Goal: Information Seeking & Learning: Learn about a topic

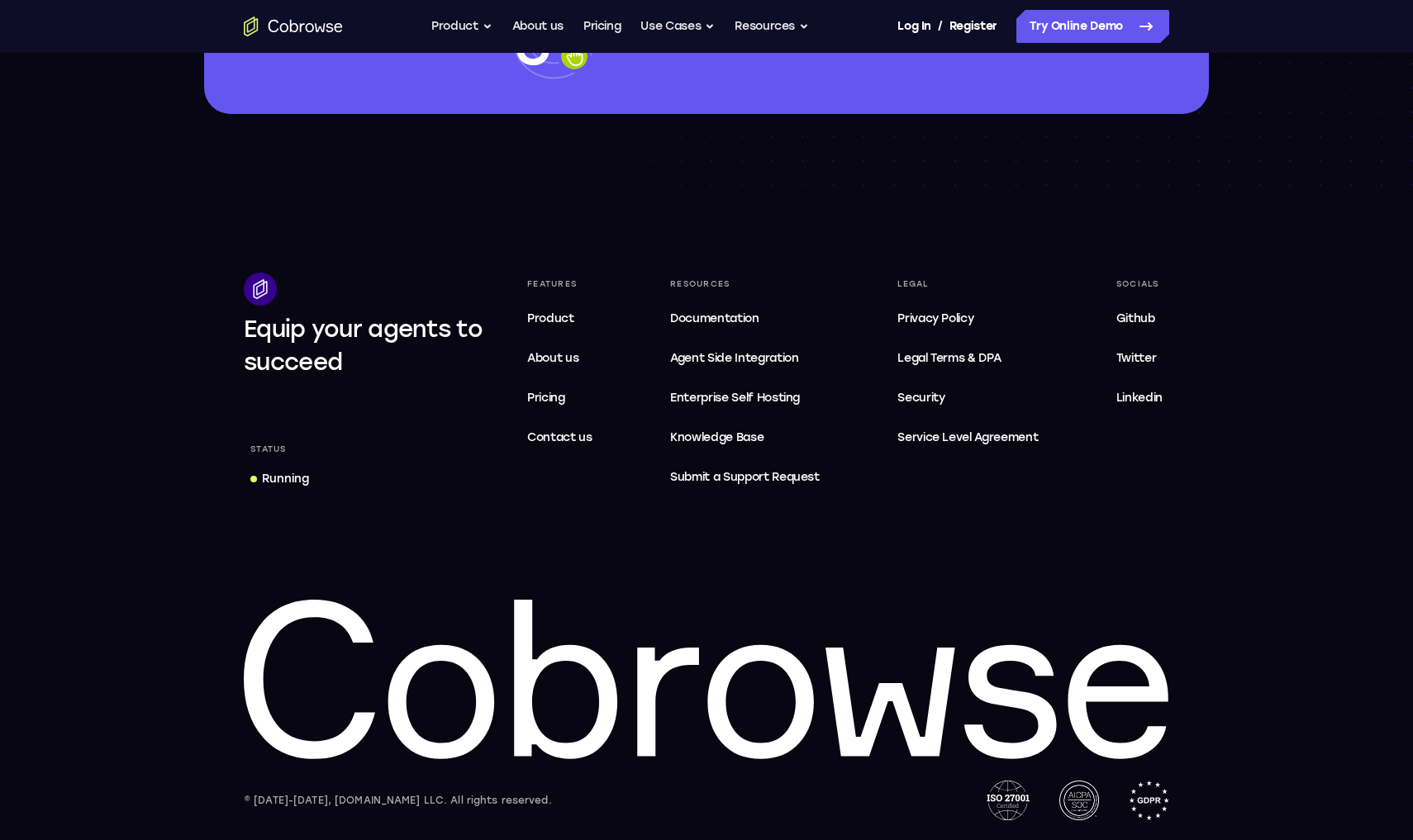
scroll to position [4902, 0]
click at [931, 321] on span "Privacy Policy" at bounding box center [935, 318] width 76 height 14
click at [920, 396] on span "Security" at bounding box center [920, 397] width 47 height 14
click at [943, 358] on span "Legal Terms & DPA" at bounding box center [949, 358] width 104 height 14
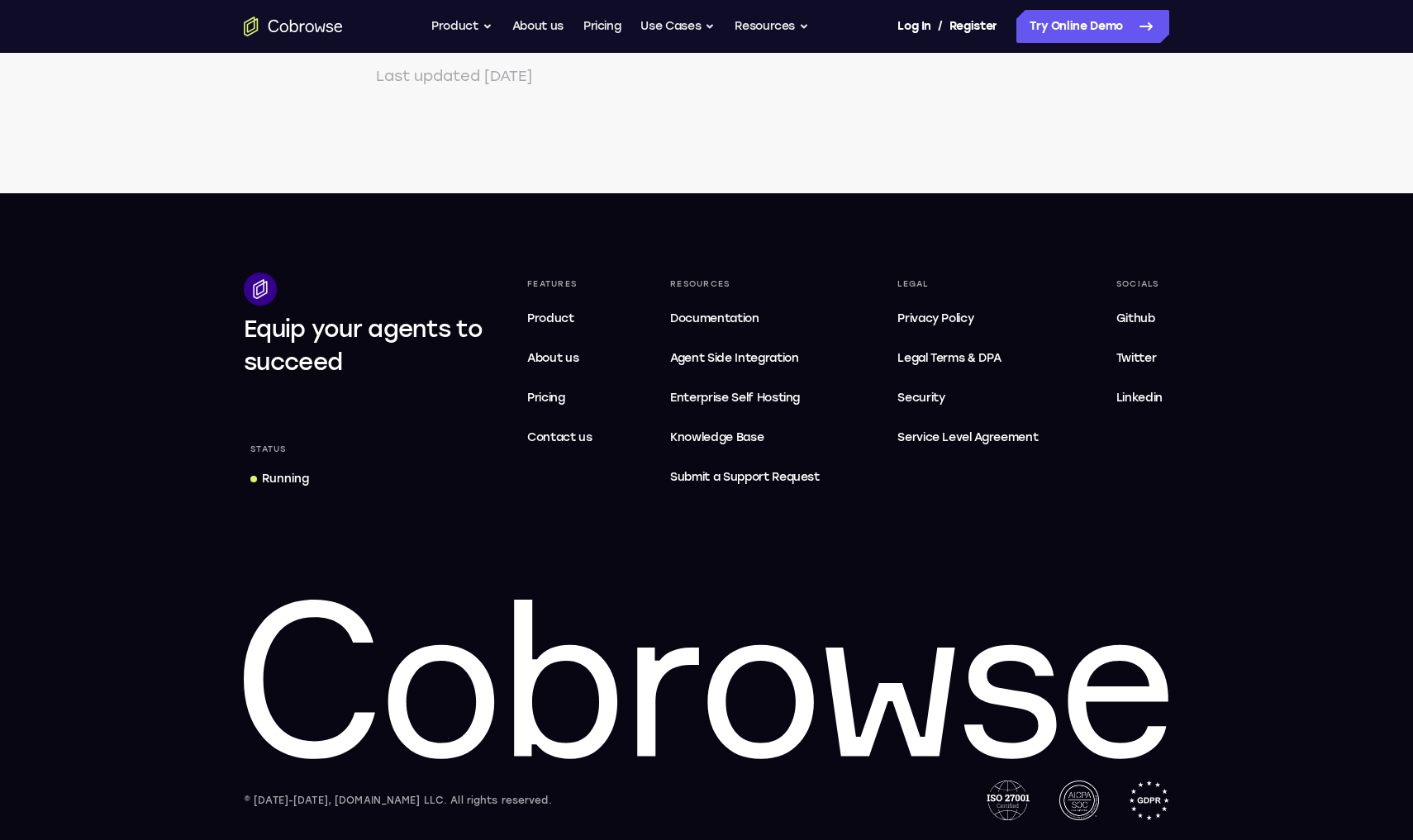
scroll to position [5773, 0]
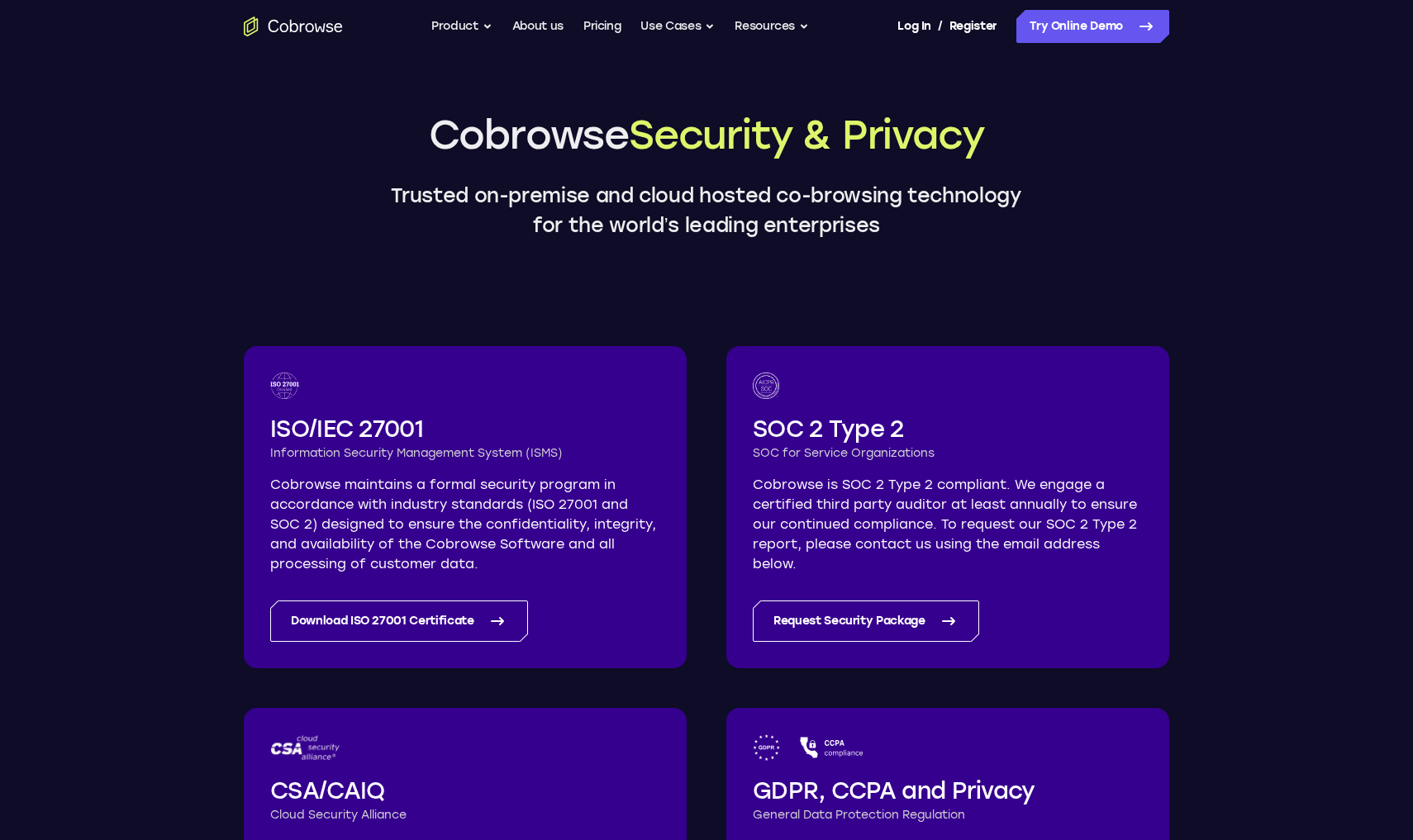
scroll to position [52, 0]
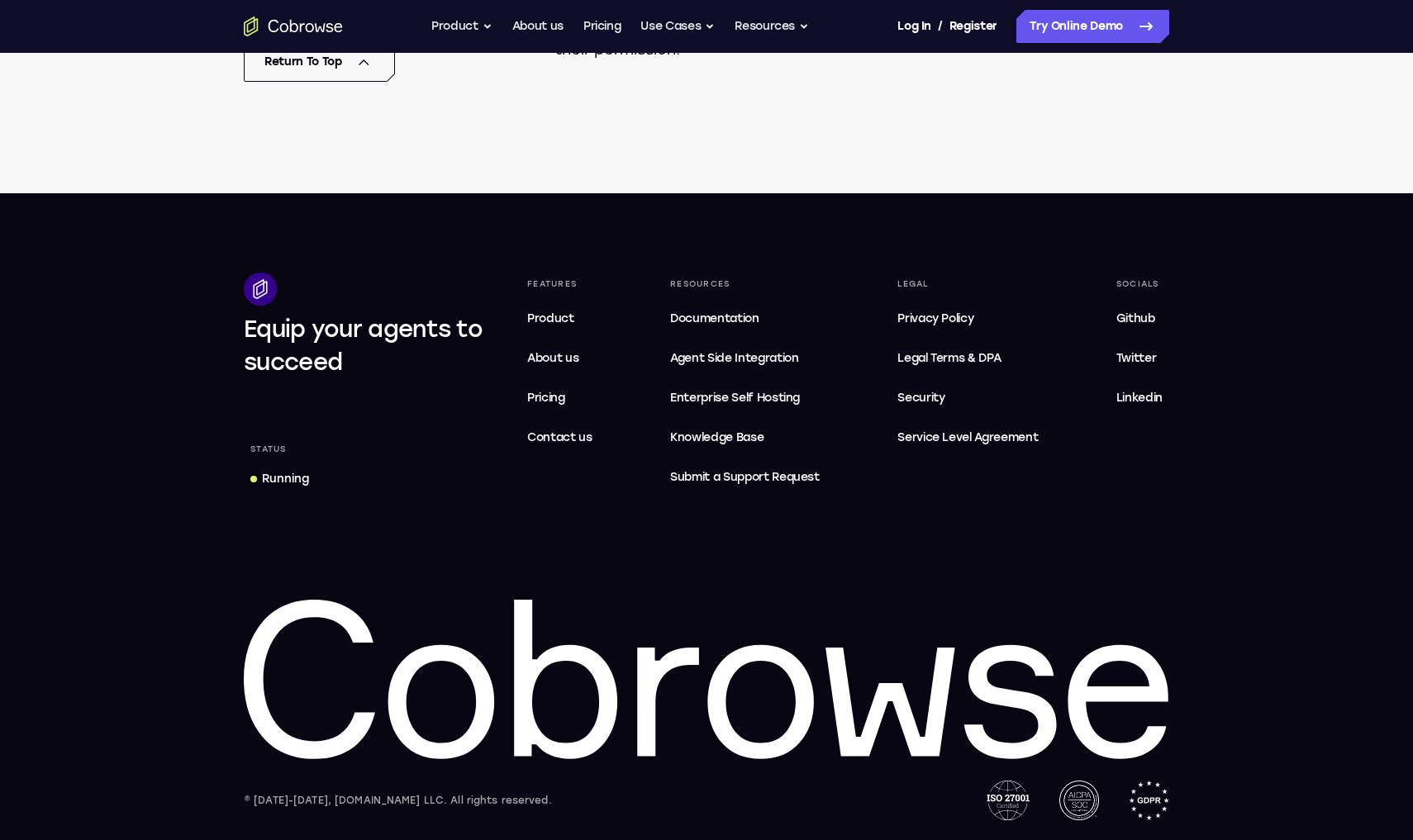
scroll to position [15633, 0]
click at [962, 446] on span "Service Level Agreement" at bounding box center [967, 438] width 140 height 20
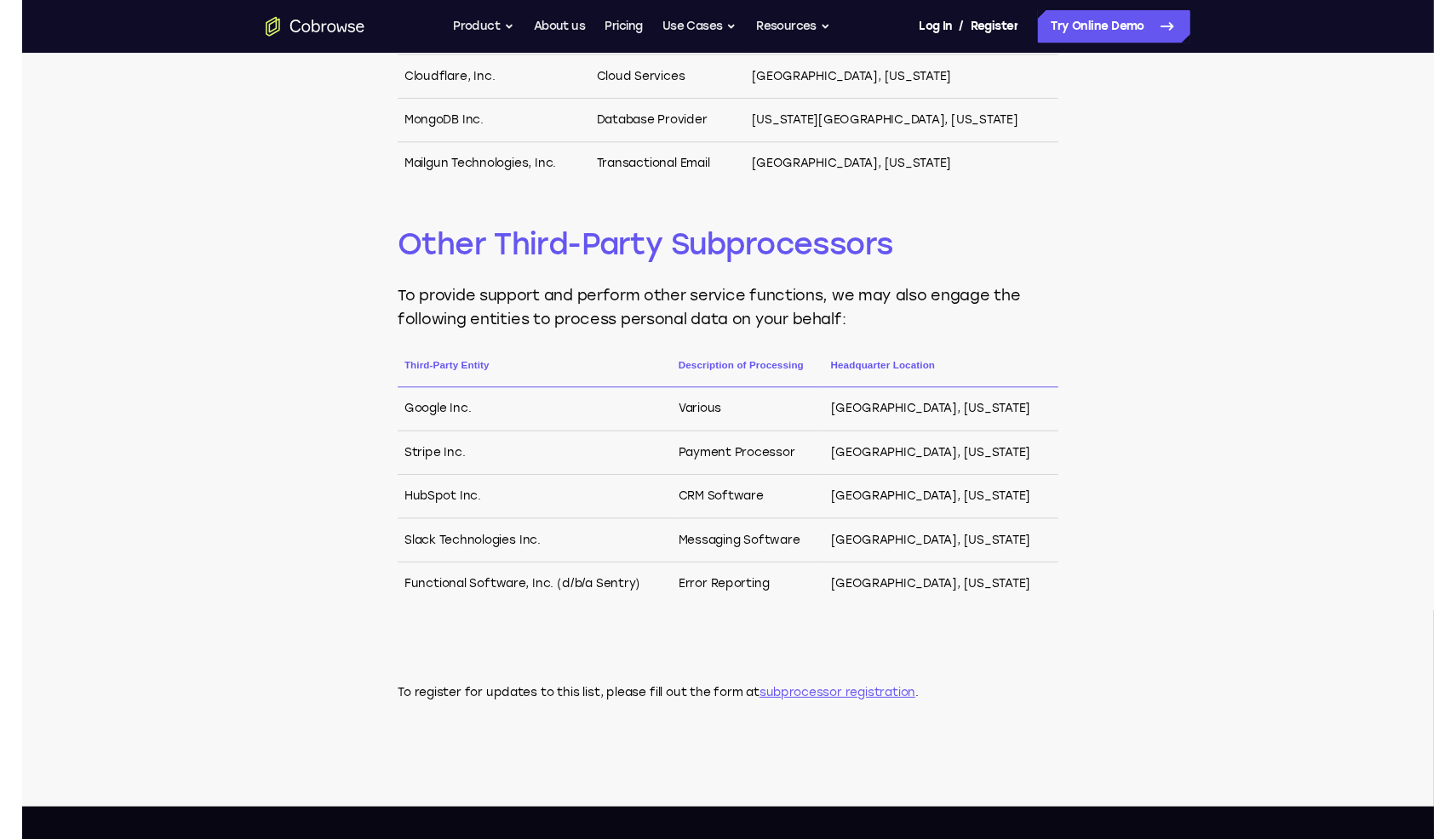
scroll to position [710, 0]
